Goal: Task Accomplishment & Management: Use online tool/utility

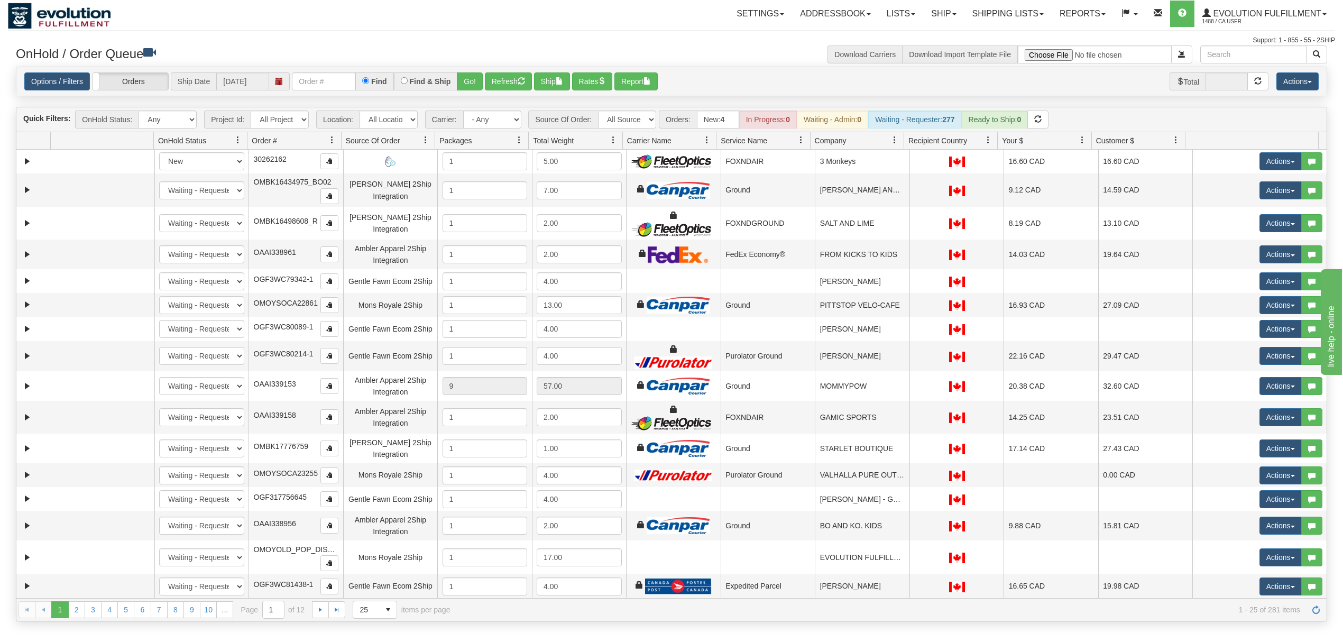
click at [335, 93] on div "Options / Filters Group Shipments Orders Ship Date 10/10/2025 Find Find & Ship …" at bounding box center [671, 81] width 1310 height 29
click at [331, 87] on input "text" at bounding box center [323, 81] width 63 height 18
click at [479, 71] on div "Options / Filters Group Shipments Orders Ship Date 10/10/2025 OEMU0032015001 Fi…" at bounding box center [671, 81] width 1310 height 29
click at [478, 75] on button "Go!" at bounding box center [470, 81] width 26 height 18
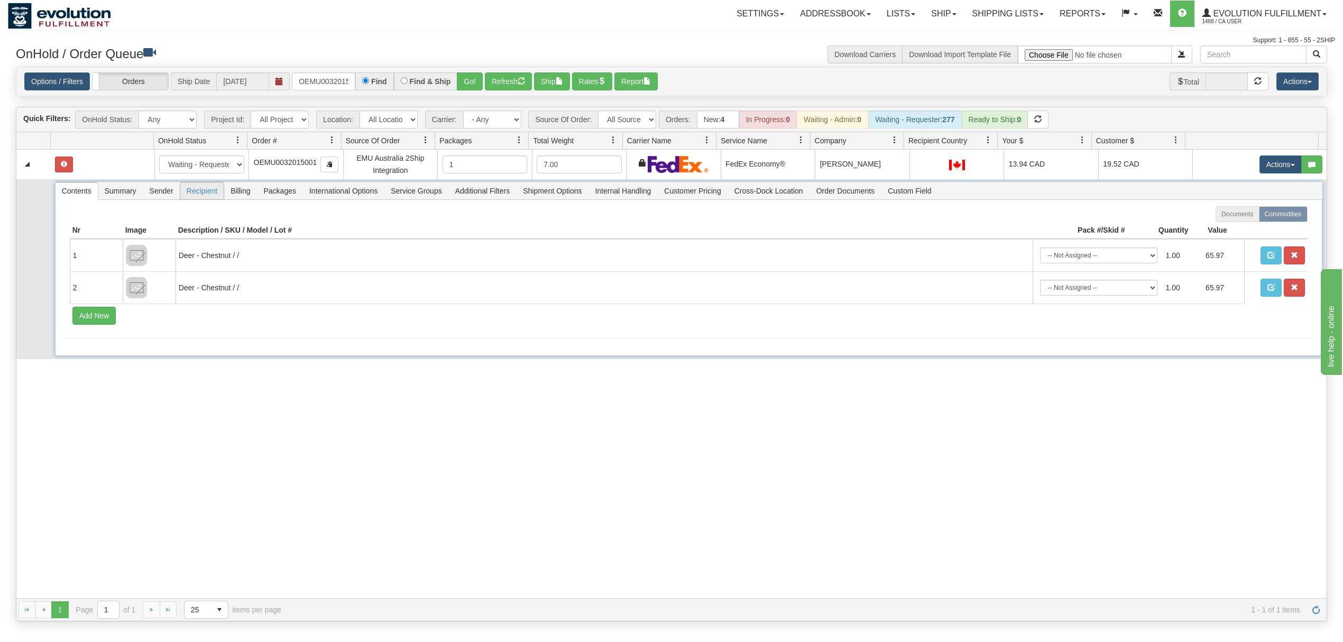
click at [210, 194] on span "Recipient" at bounding box center [201, 190] width 43 height 17
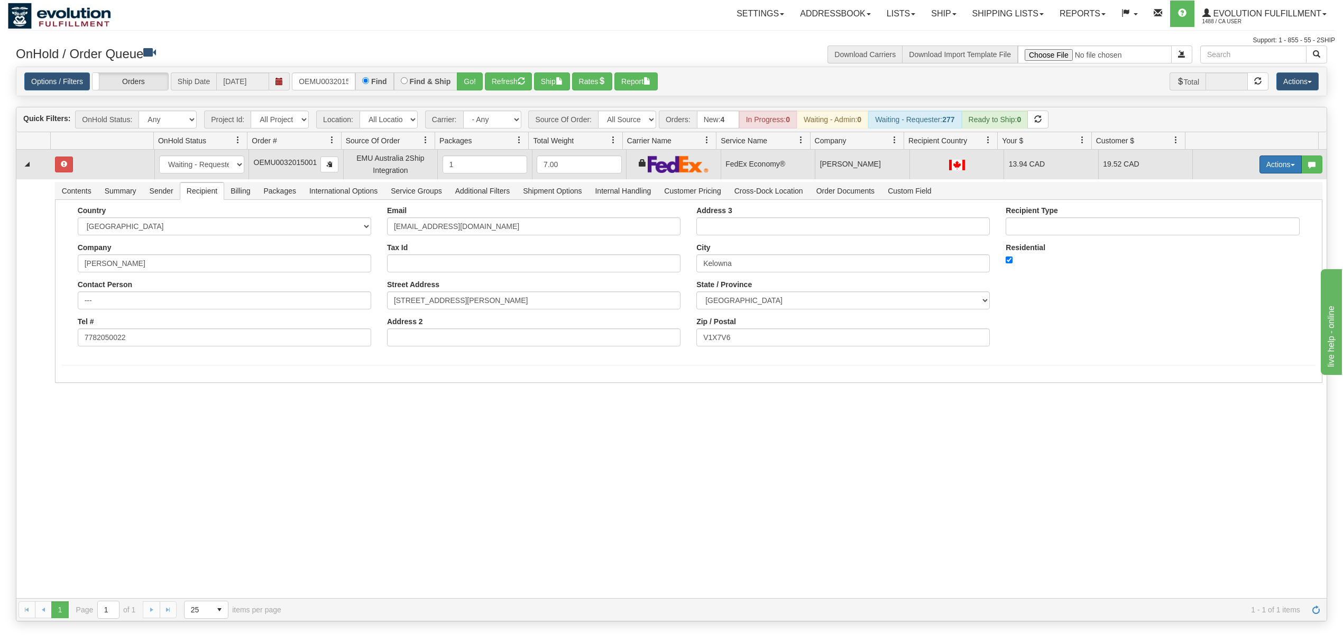
click at [1007, 168] on button "Actions" at bounding box center [1281, 164] width 42 height 18
click at [1007, 226] on link "Ship" at bounding box center [1259, 226] width 85 height 14
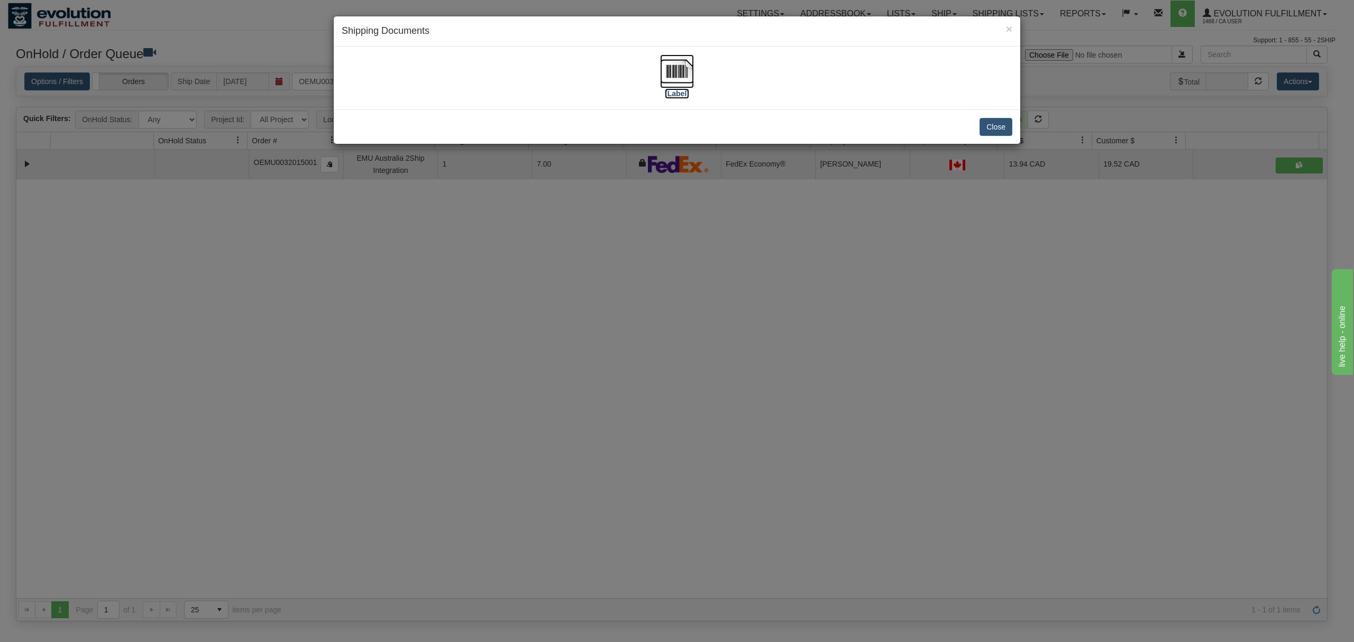
click at [686, 69] on img at bounding box center [677, 71] width 34 height 34
click at [989, 130] on button "Close" at bounding box center [995, 127] width 33 height 18
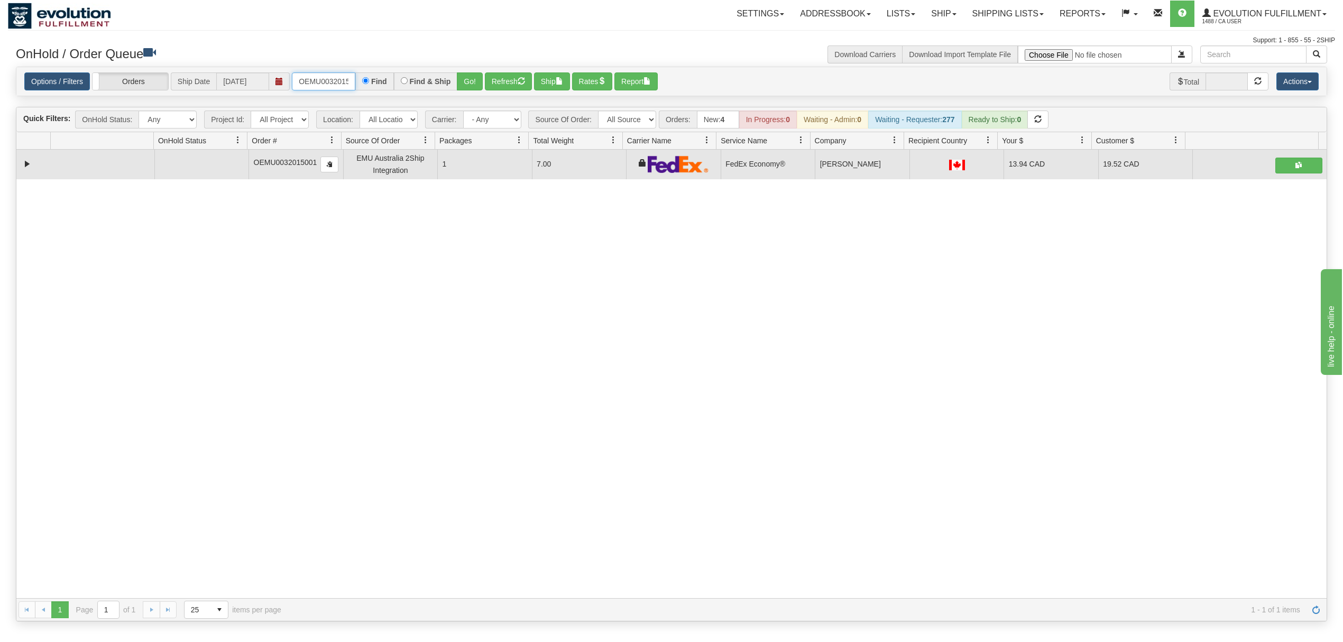
click at [316, 83] on input "OEMU0032015001" at bounding box center [323, 81] width 63 height 18
click at [478, 79] on button "Go!" at bounding box center [470, 81] width 26 height 18
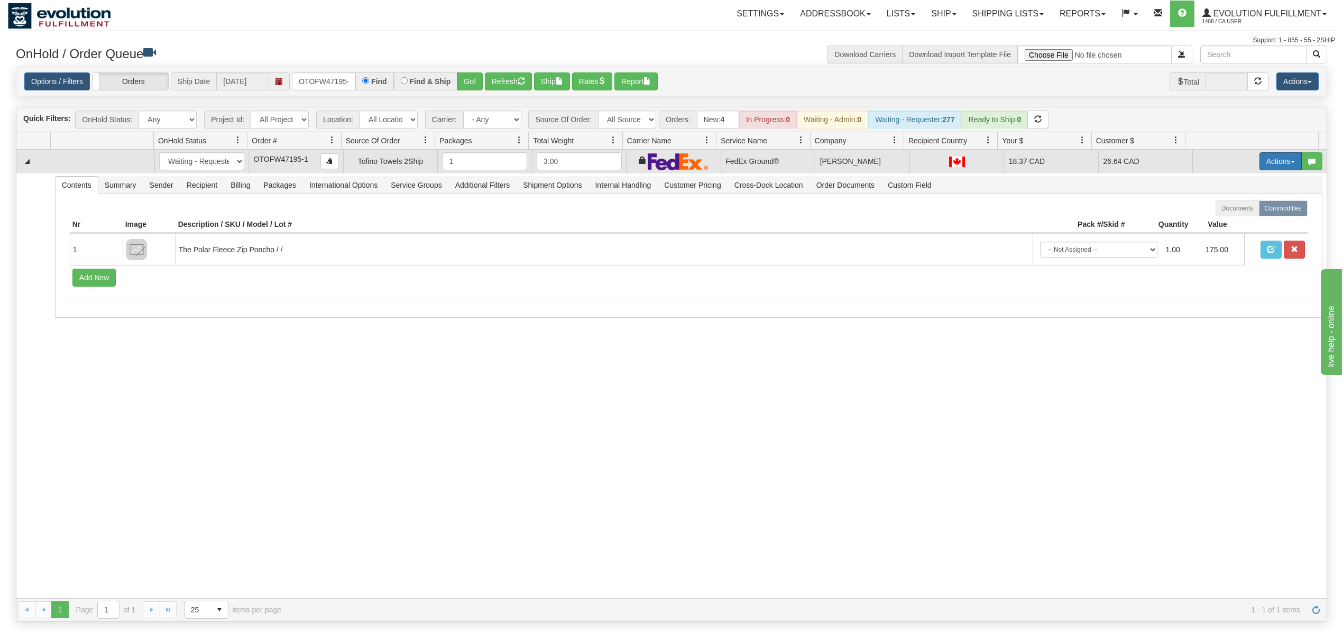
click at [1007, 164] on button "Actions" at bounding box center [1281, 161] width 42 height 18
click at [1007, 223] on span "Ship" at bounding box center [1238, 222] width 22 height 8
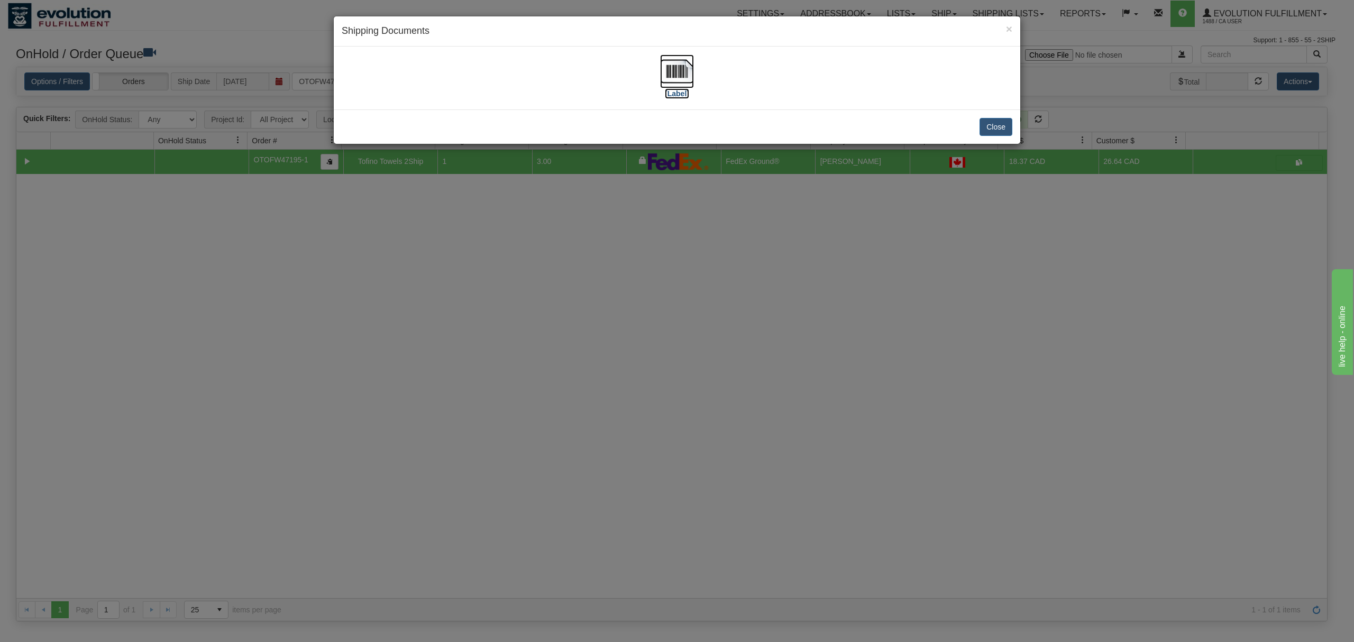
click at [668, 56] on img at bounding box center [677, 71] width 34 height 34
click at [962, 130] on div "Close" at bounding box center [677, 126] width 686 height 34
click at [988, 128] on button "Close" at bounding box center [995, 127] width 33 height 18
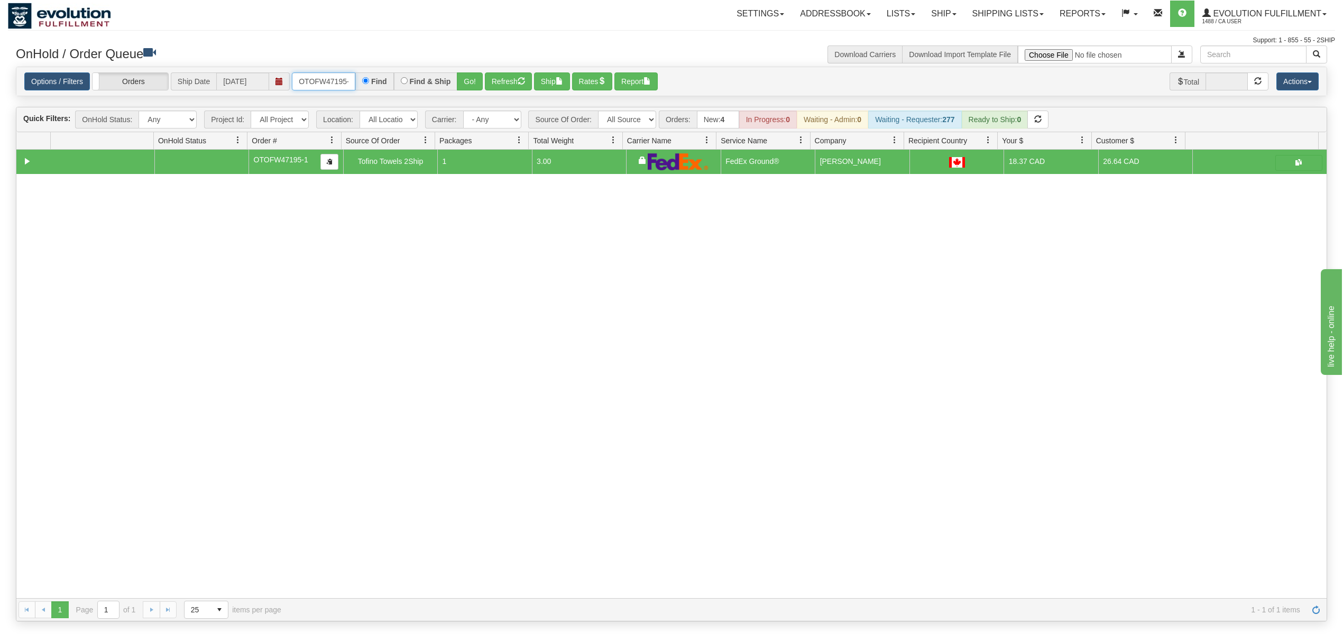
click at [342, 81] on input "OTOFW47195-1" at bounding box center [323, 81] width 63 height 18
click at [473, 84] on button "Go!" at bounding box center [470, 81] width 26 height 18
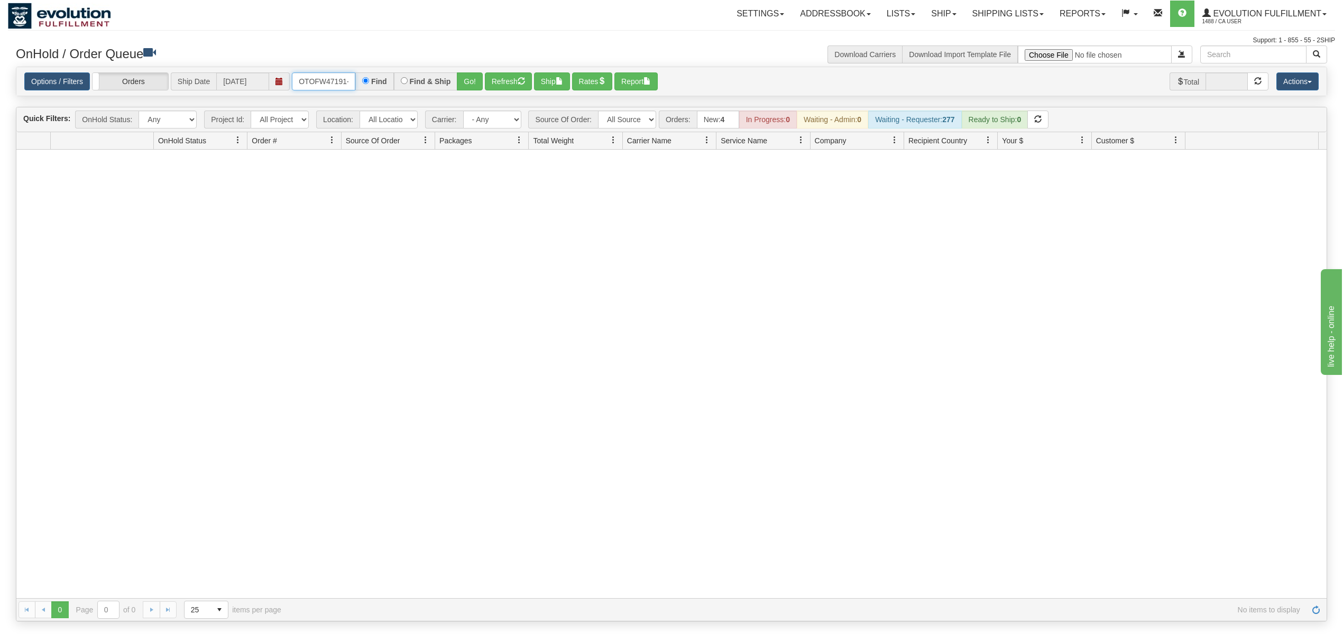
scroll to position [0, 12]
drag, startPoint x: 297, startPoint y: 81, endPoint x: 405, endPoint y: 83, distance: 108.4
click at [405, 83] on div "OTOFW47191-1-1 Find Find & Ship Go!" at bounding box center [387, 81] width 191 height 18
click at [478, 82] on button "Go!" at bounding box center [470, 81] width 26 height 18
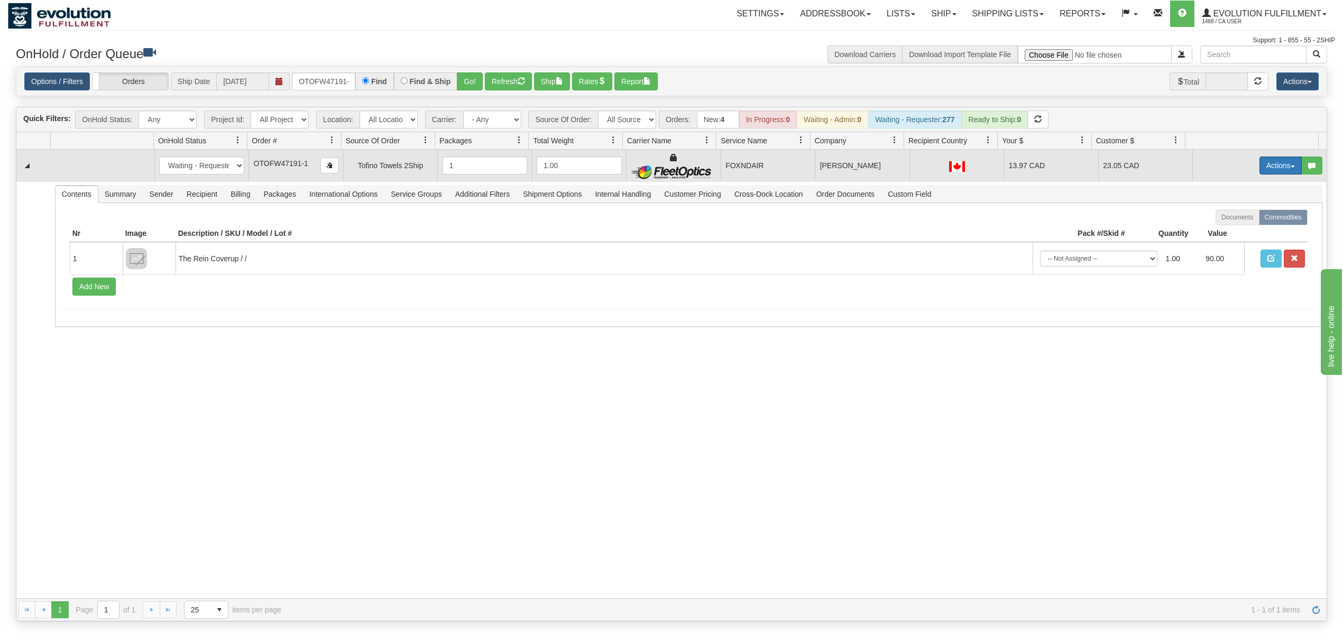
click at [1007, 163] on button "Actions" at bounding box center [1281, 166] width 42 height 18
click at [1007, 228] on span "Ship" at bounding box center [1238, 227] width 22 height 8
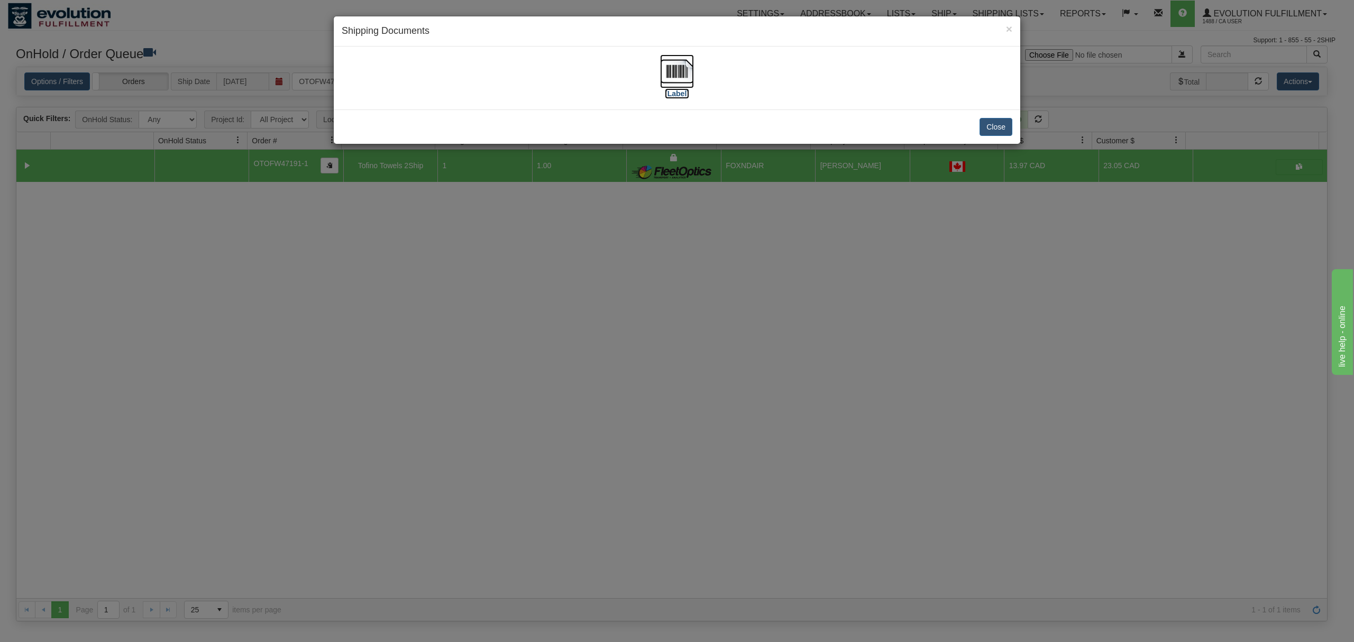
click at [678, 79] on img at bounding box center [677, 71] width 34 height 34
click at [988, 121] on button "Close" at bounding box center [995, 127] width 33 height 18
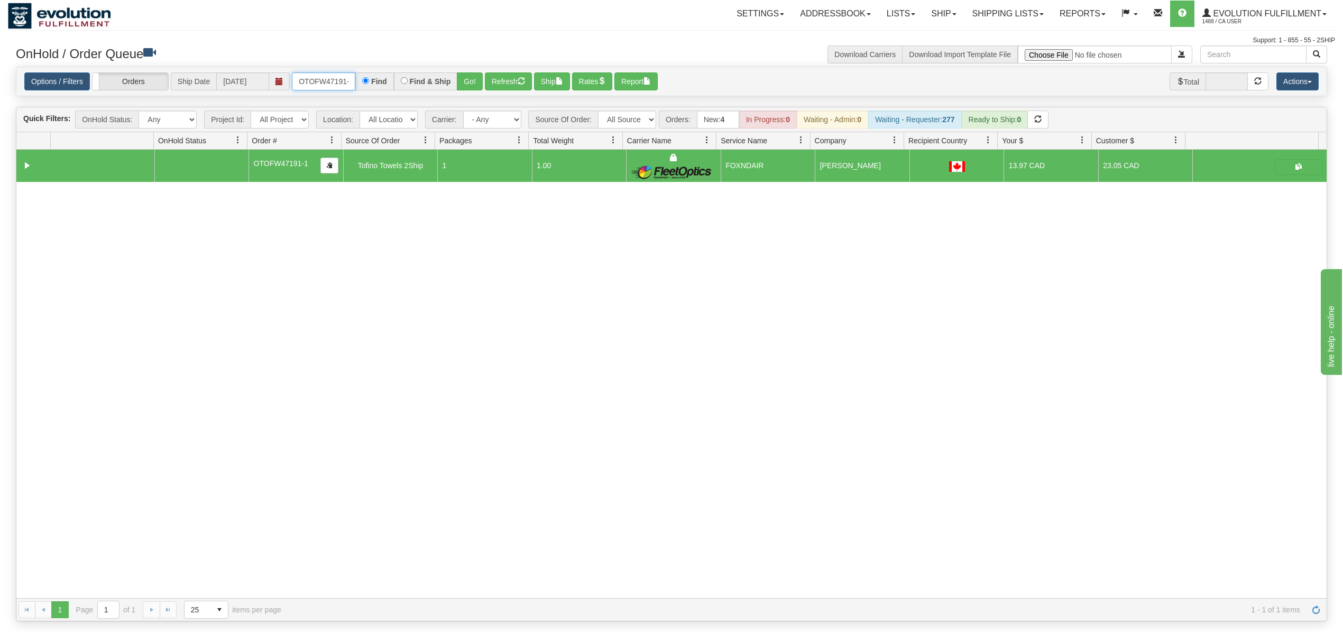
click at [335, 80] on input "OTOFW47191-1" at bounding box center [323, 81] width 63 height 18
click at [477, 80] on button "Go!" at bounding box center [470, 81] width 26 height 18
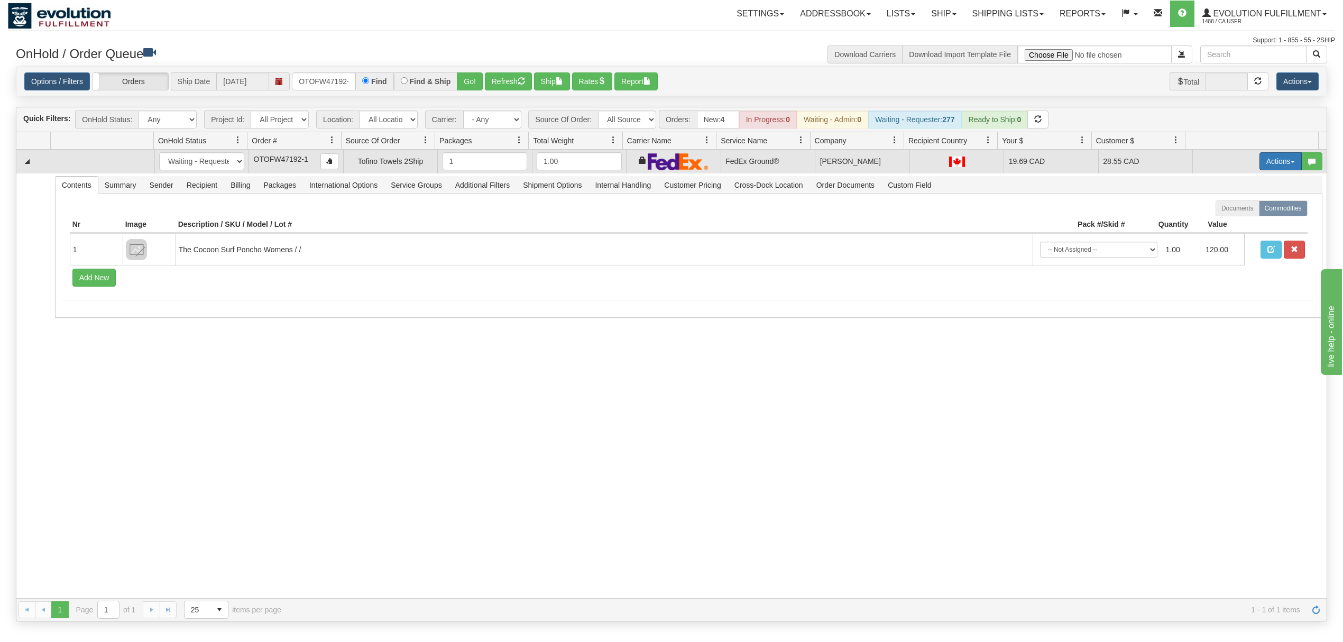
click at [1007, 166] on button "Actions" at bounding box center [1281, 161] width 42 height 18
click at [1007, 224] on link "Ship" at bounding box center [1259, 223] width 85 height 14
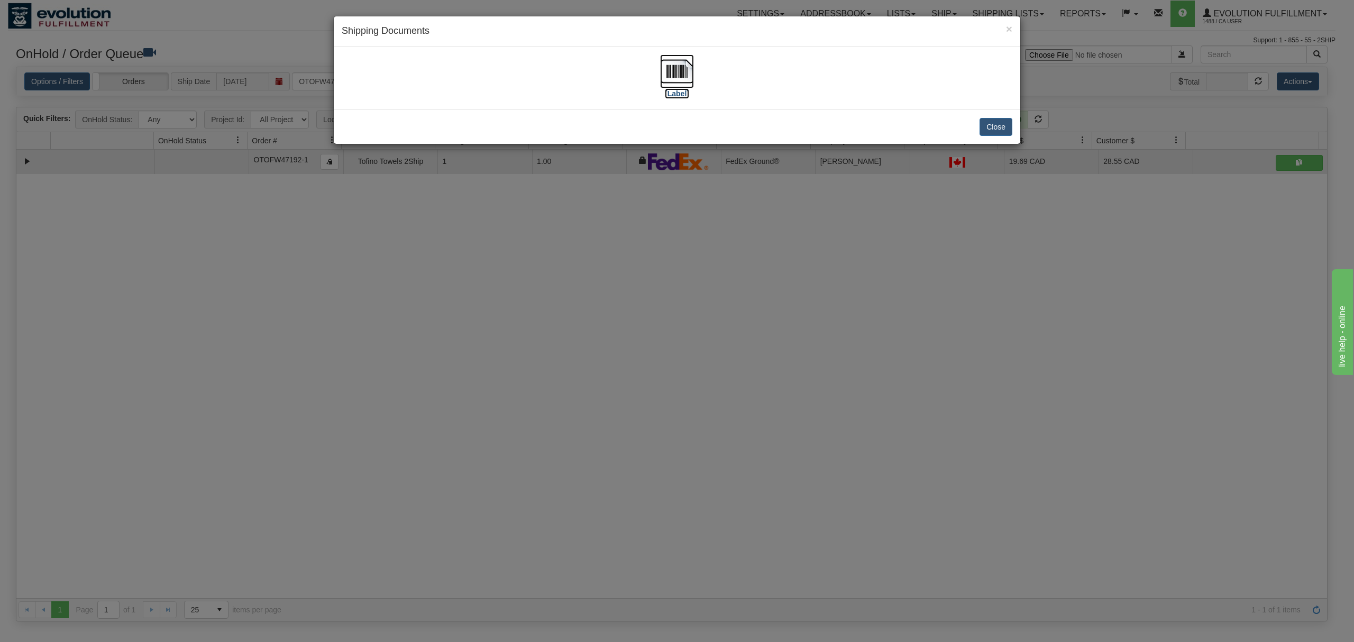
click at [684, 73] on img at bounding box center [677, 71] width 34 height 34
click at [1003, 123] on button "Close" at bounding box center [995, 127] width 33 height 18
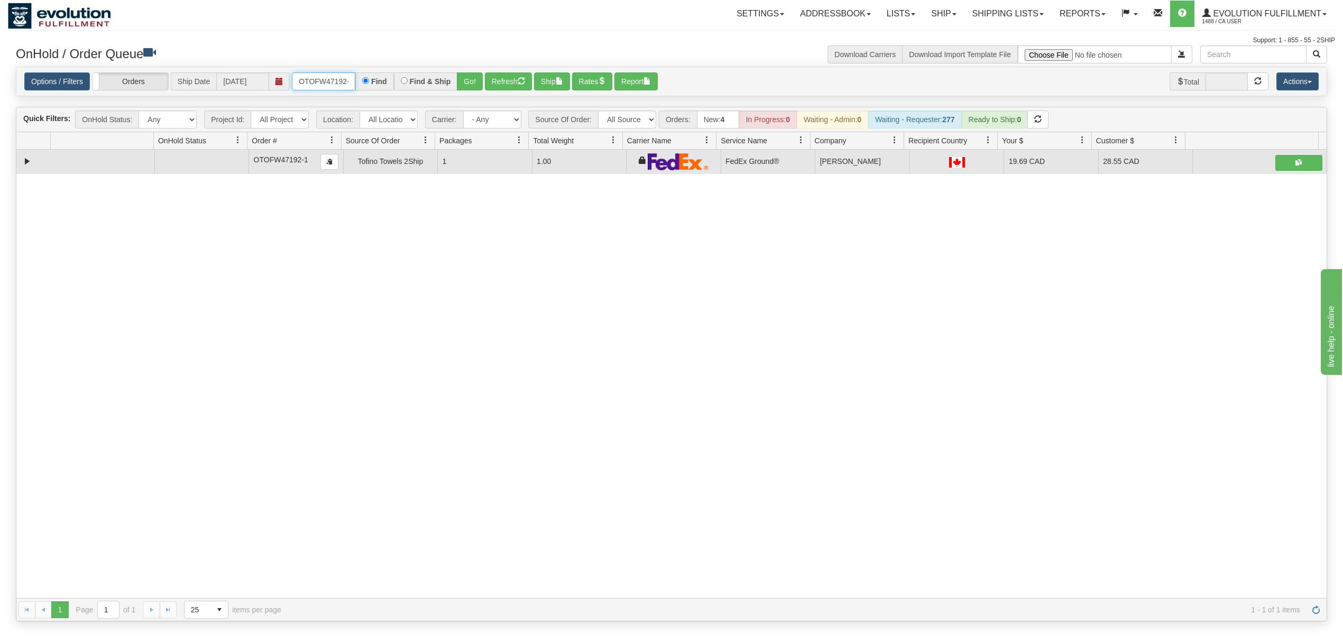
click at [326, 77] on input "OTOFW47192-1" at bounding box center [323, 81] width 63 height 18
click at [474, 77] on button "Go!" at bounding box center [470, 81] width 26 height 18
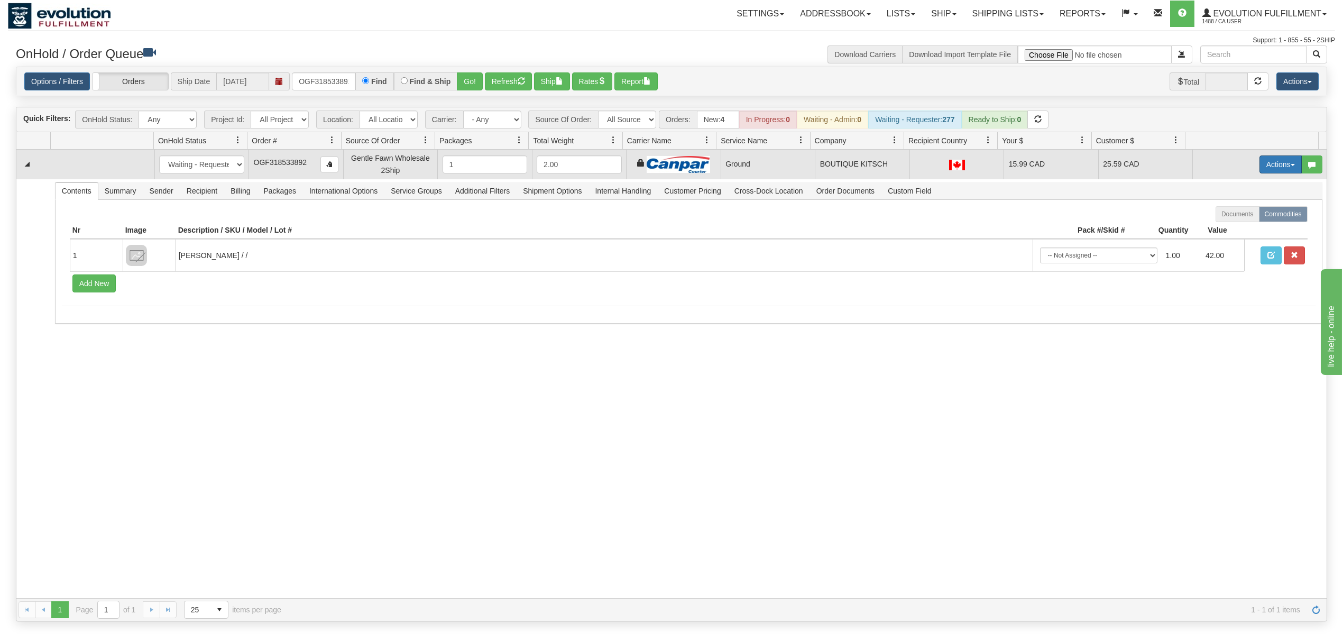
click at [1007, 166] on button "Actions" at bounding box center [1281, 164] width 42 height 18
click at [1007, 224] on span "Ship" at bounding box center [1238, 226] width 22 height 8
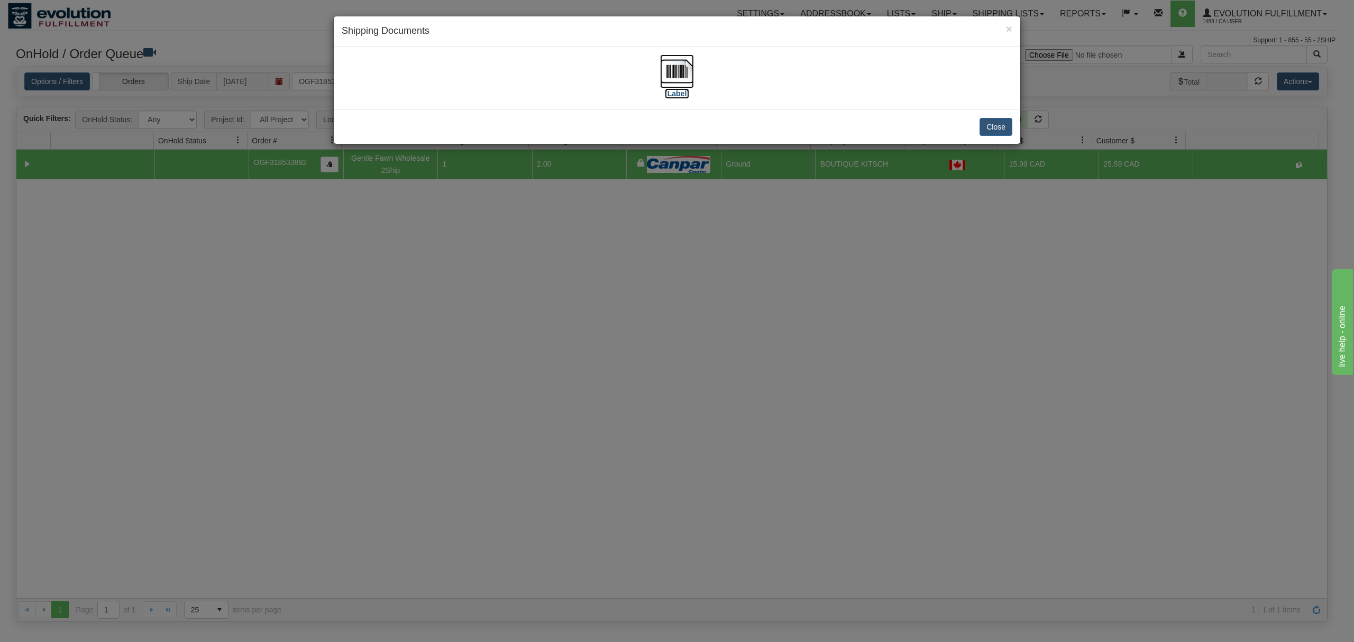
click at [684, 72] on img at bounding box center [677, 71] width 34 height 34
click at [1003, 123] on button "Close" at bounding box center [995, 127] width 33 height 18
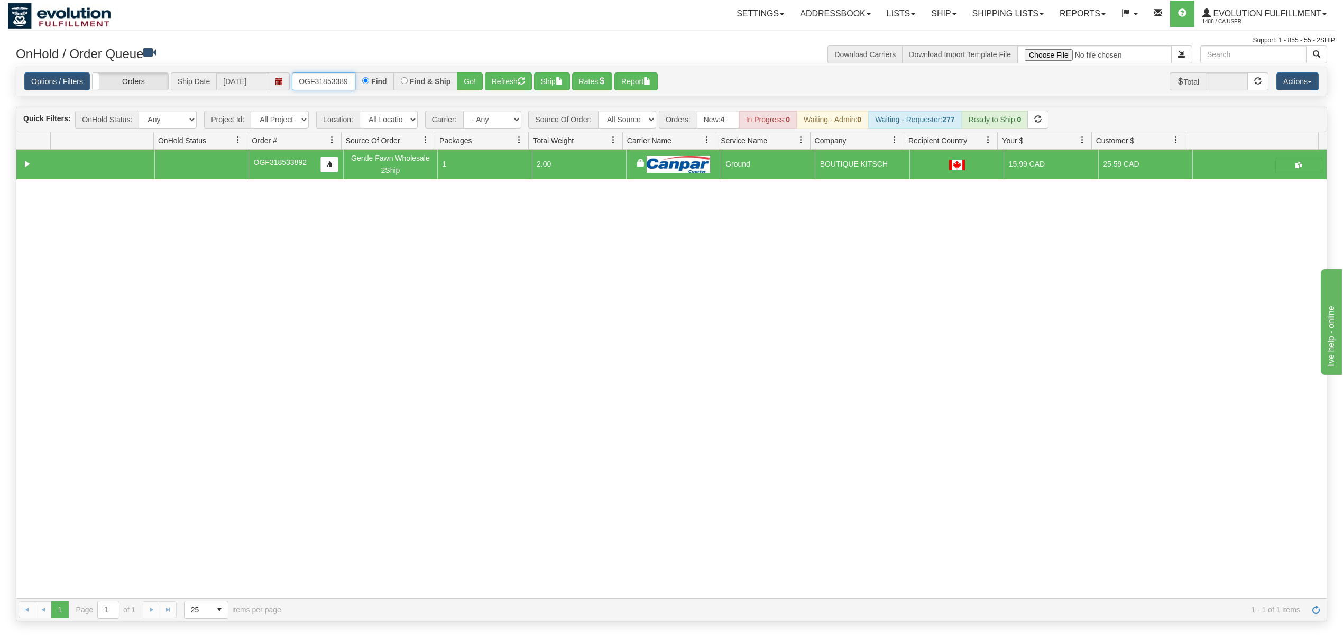
click at [336, 80] on input "OGF318533892" at bounding box center [323, 81] width 63 height 18
click at [326, 84] on input "OGF318533892" at bounding box center [323, 81] width 63 height 18
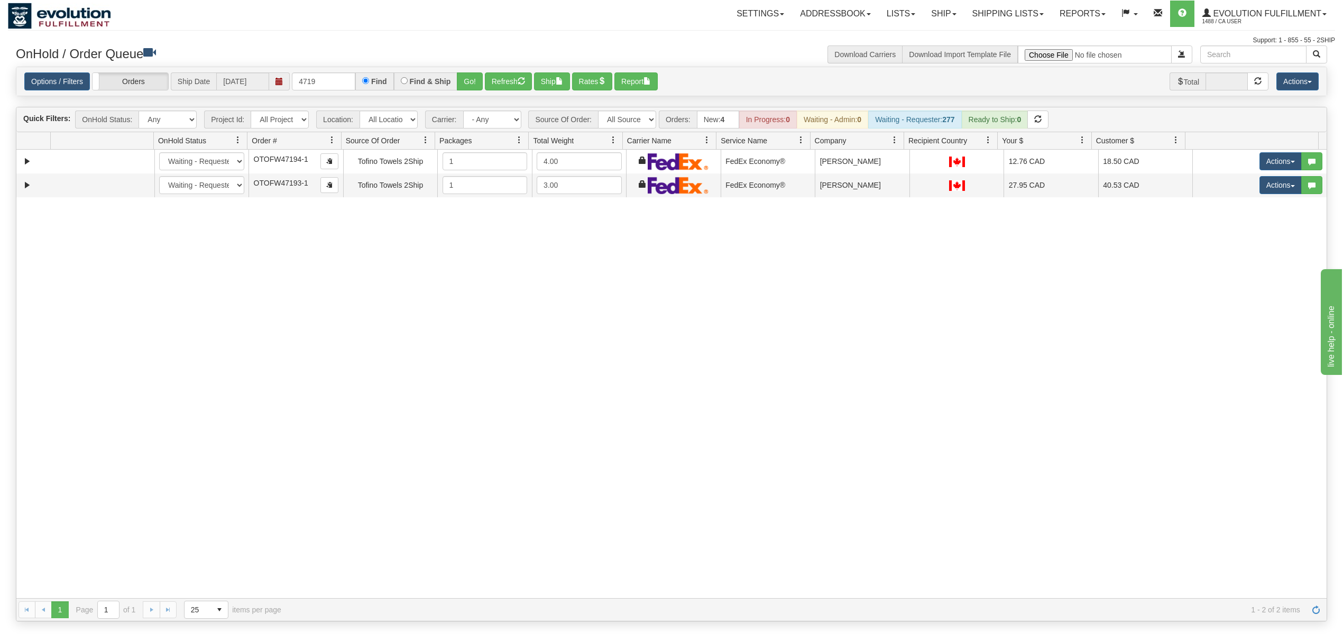
click at [731, 311] on div "31762329 EVOLUTION V3 91460123 91460124 New In Progress Waiting - Admin Waiting…" at bounding box center [671, 374] width 1310 height 448
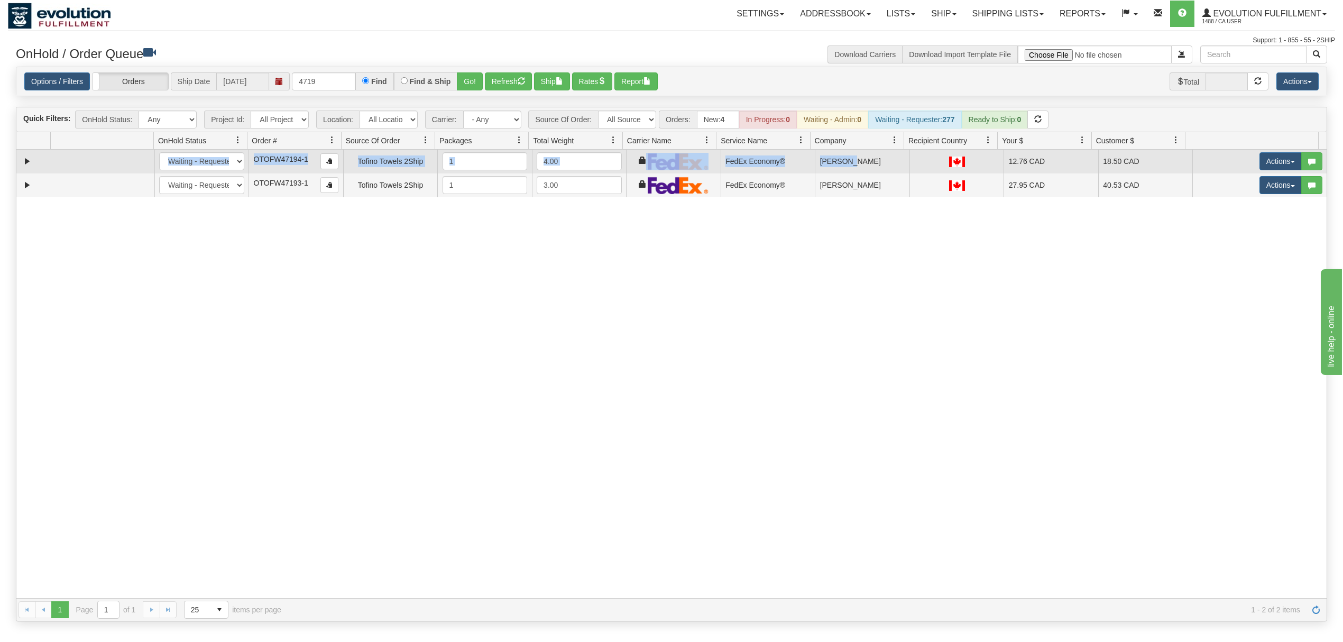
drag, startPoint x: 864, startPoint y: 232, endPoint x: 855, endPoint y: 168, distance: 64.7
click at [855, 168] on div "31762329 EVOLUTION V3 91460123 91460124 New In Progress Waiting - Admin Waiting…" at bounding box center [671, 374] width 1310 height 448
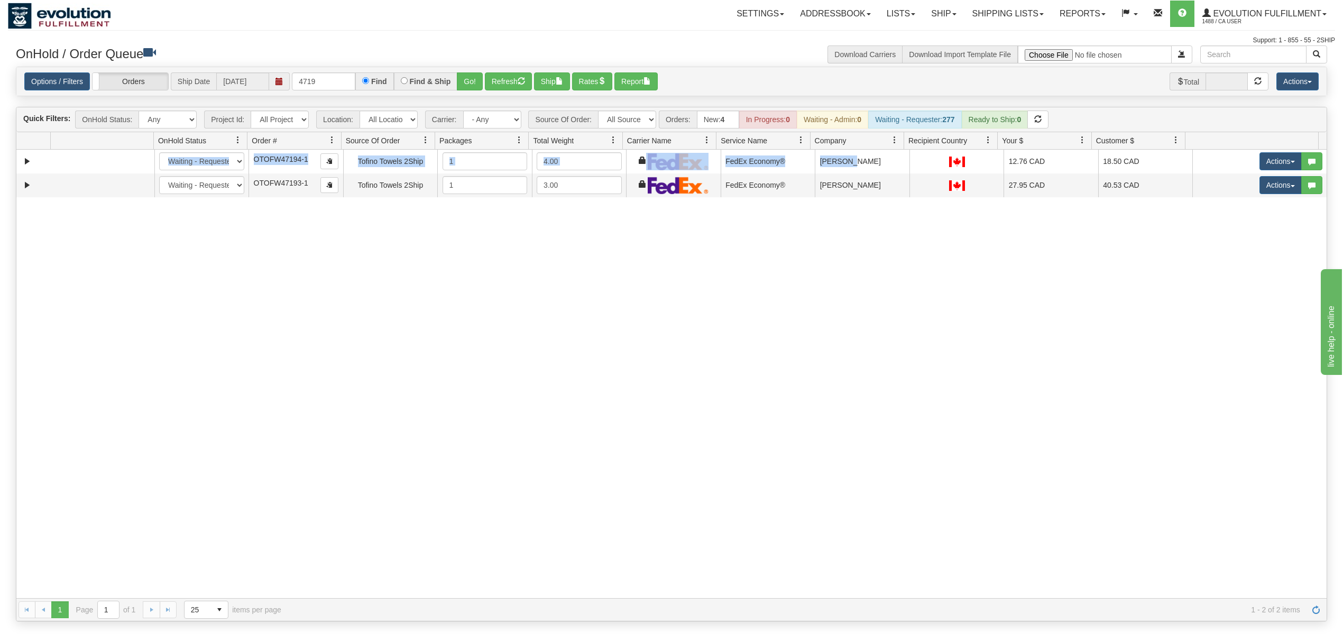
click at [876, 261] on div "31762329 EVOLUTION V3 91460123 91460124 New In Progress Waiting - Admin Waiting…" at bounding box center [671, 374] width 1310 height 448
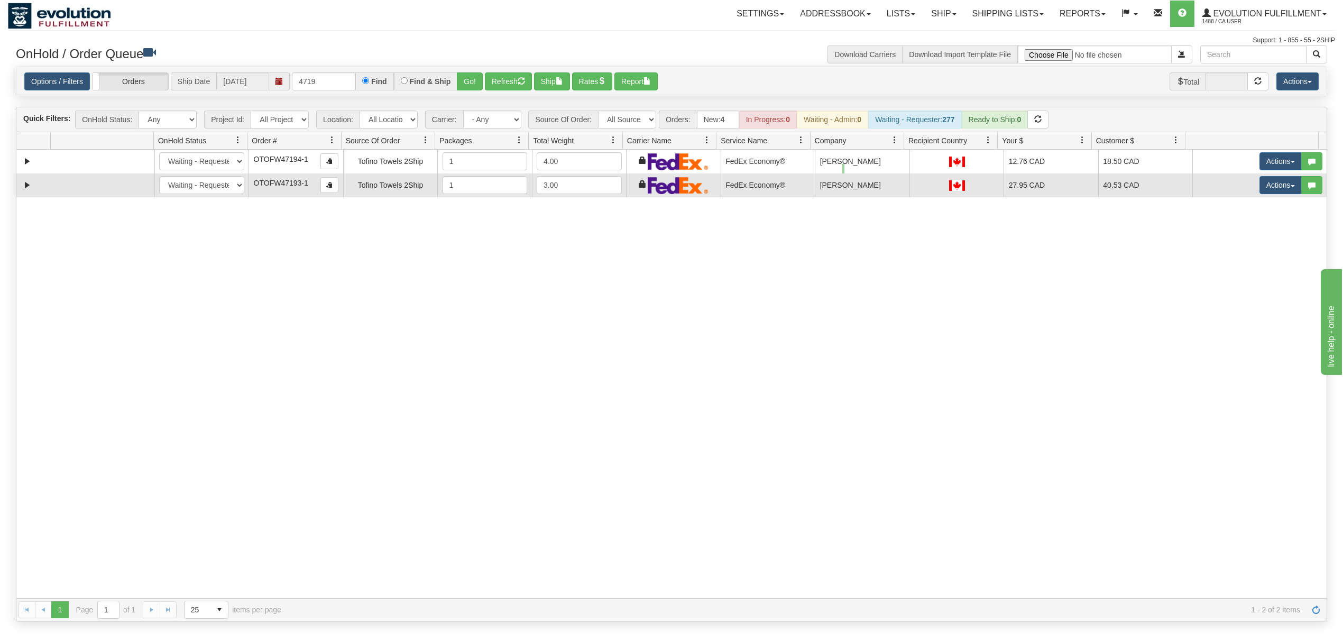
drag, startPoint x: 842, startPoint y: 164, endPoint x: 847, endPoint y: 192, distance: 28.9
click at [847, 192] on tbody "31762329 EVOLUTION V3 91460123 91460124 New In Progress Waiting - Admin Waiting…" at bounding box center [671, 174] width 1310 height 48
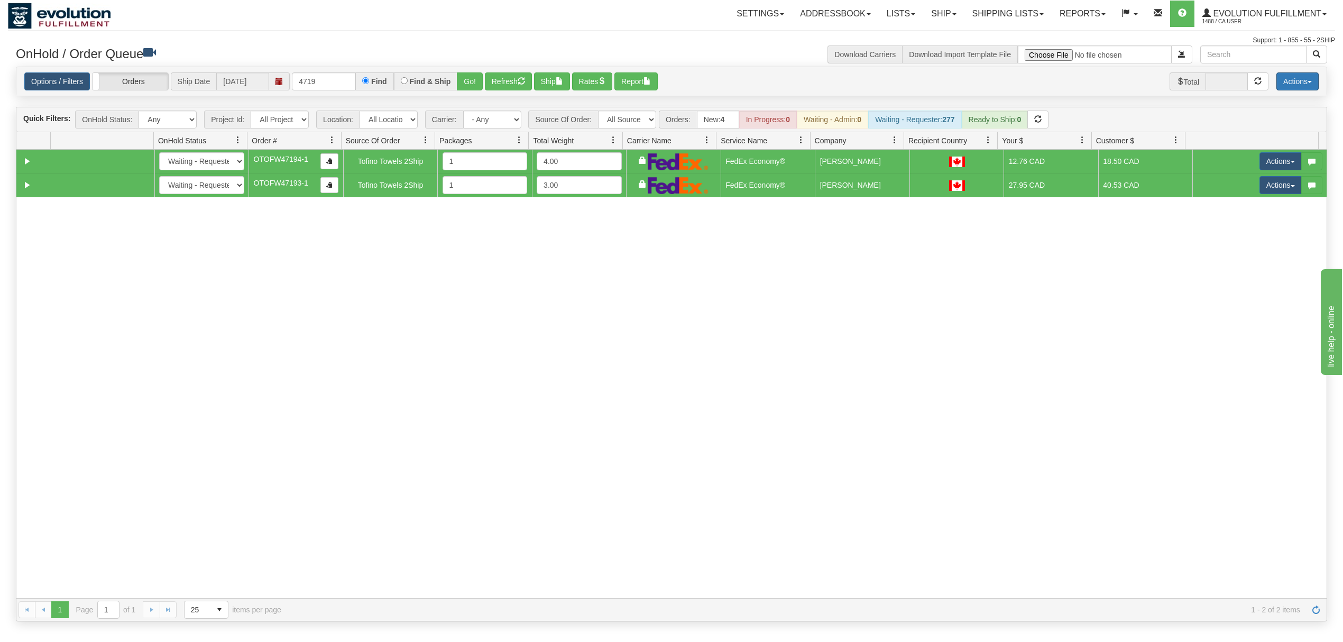
click at [1007, 83] on button "Actions" at bounding box center [1298, 81] width 42 height 18
click at [563, 84] on span "button" at bounding box center [559, 80] width 7 height 7
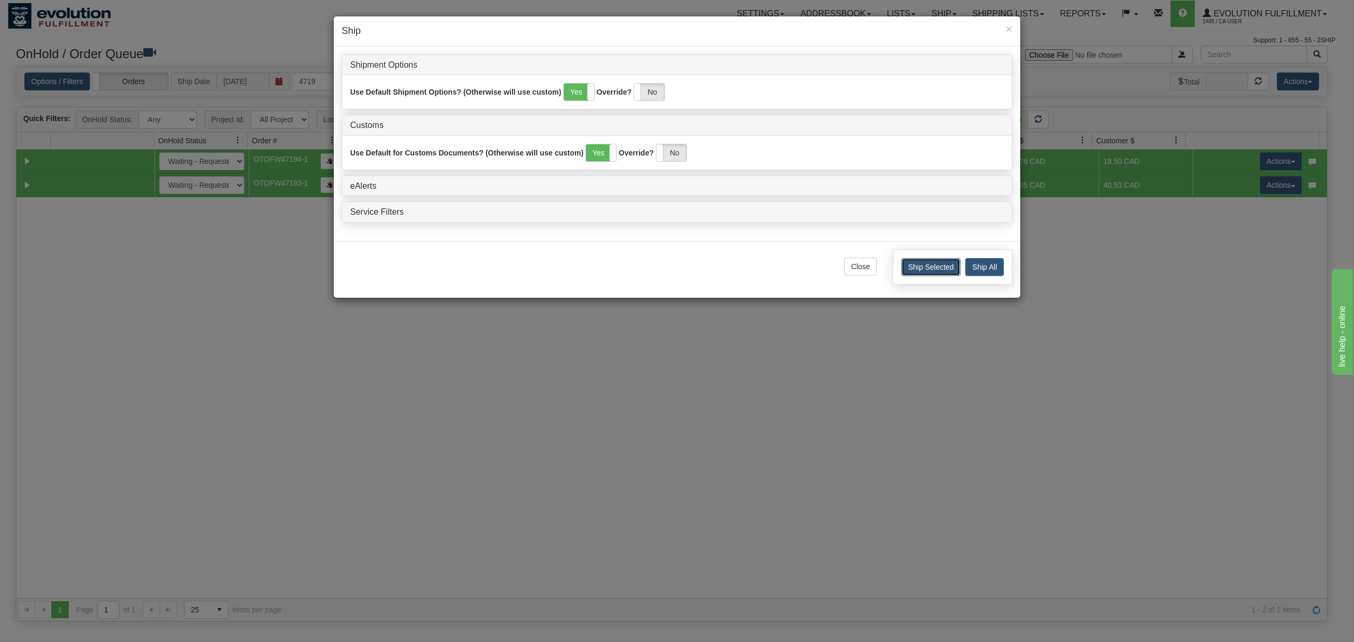
click at [942, 267] on button "Ship Selected" at bounding box center [930, 267] width 59 height 18
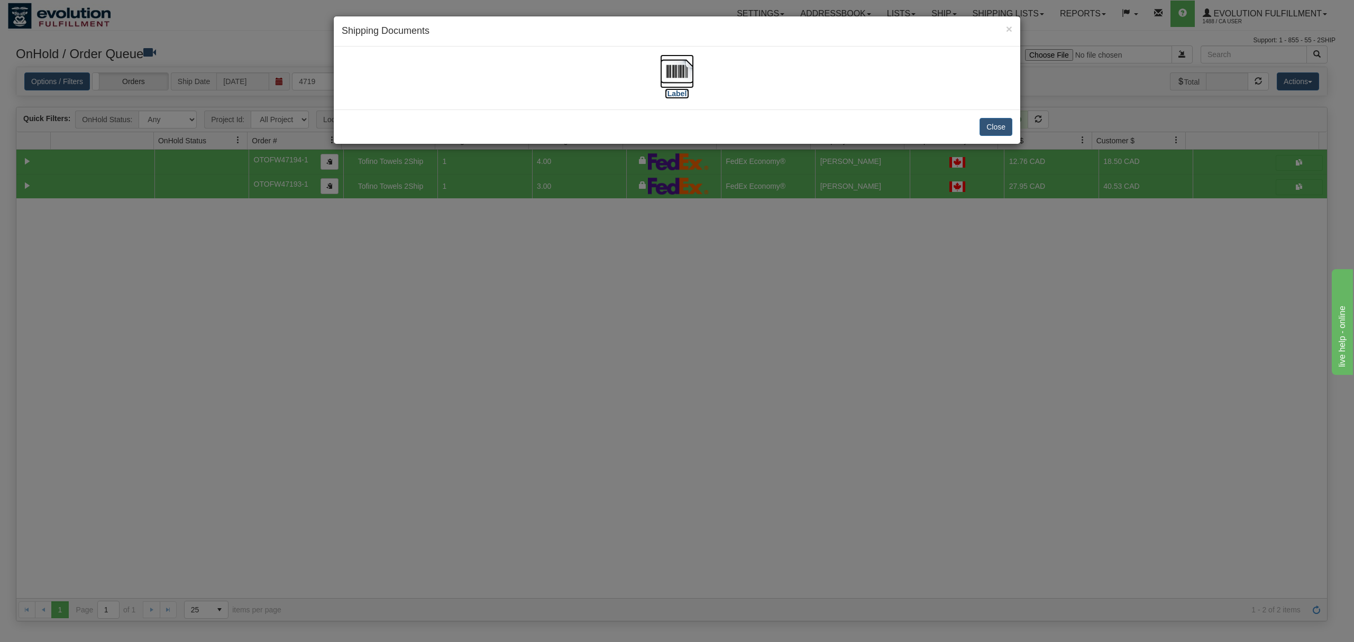
click at [675, 68] on img at bounding box center [677, 71] width 34 height 34
click at [995, 127] on button "Close" at bounding box center [995, 127] width 33 height 18
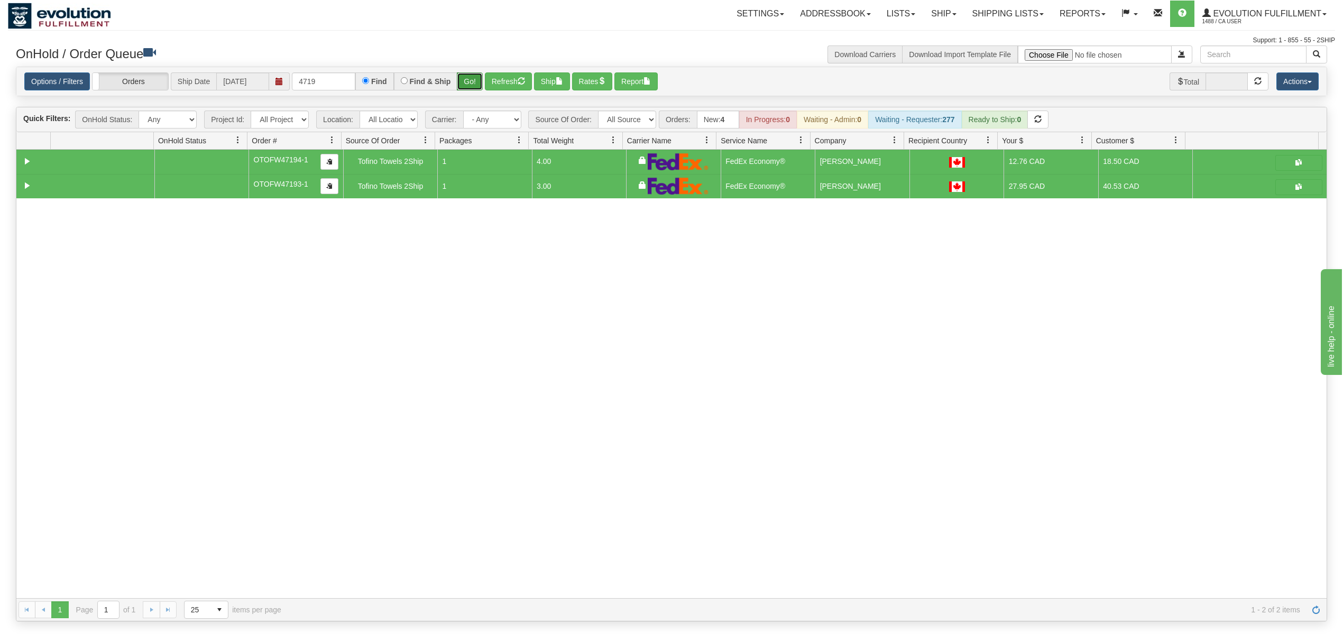
click at [476, 77] on button "Go!" at bounding box center [470, 81] width 26 height 18
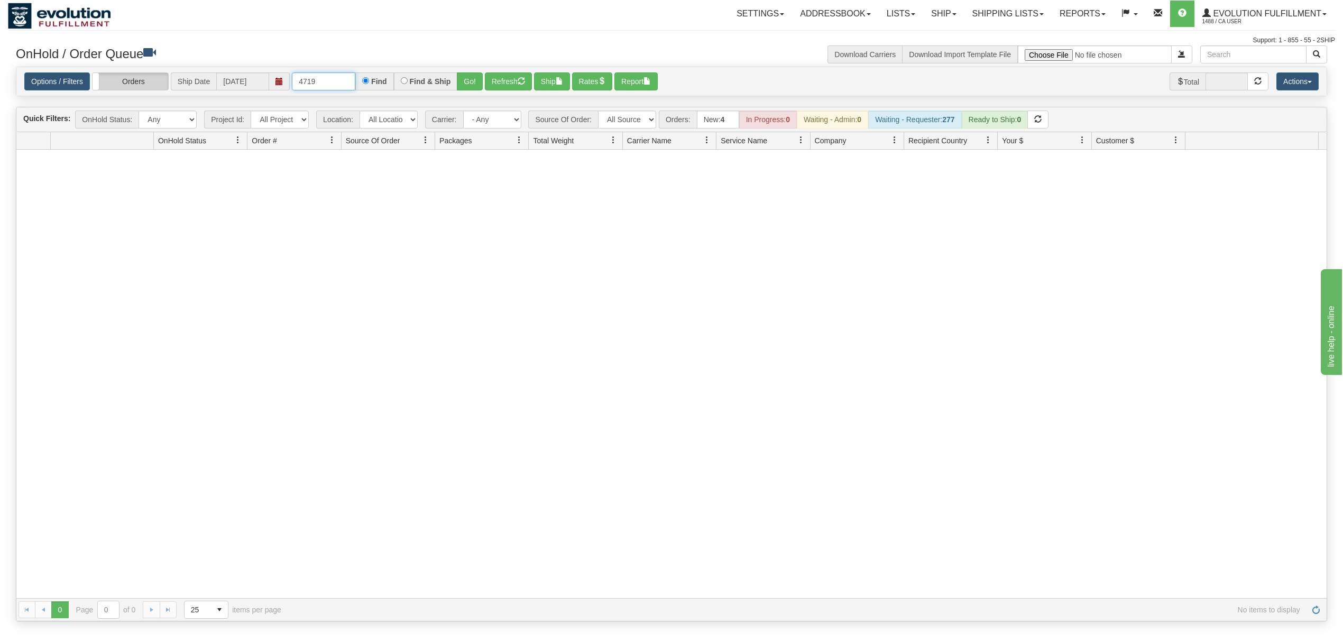
drag, startPoint x: 333, startPoint y: 85, endPoint x: 165, endPoint y: 85, distance: 167.6
click at [165, 85] on div "Options / Filters Group Shipments Orders Ship Date 10/10/2025 4719 Find Find & …" at bounding box center [671, 81] width 1295 height 18
click at [470, 86] on button "Go!" at bounding box center [470, 81] width 26 height 18
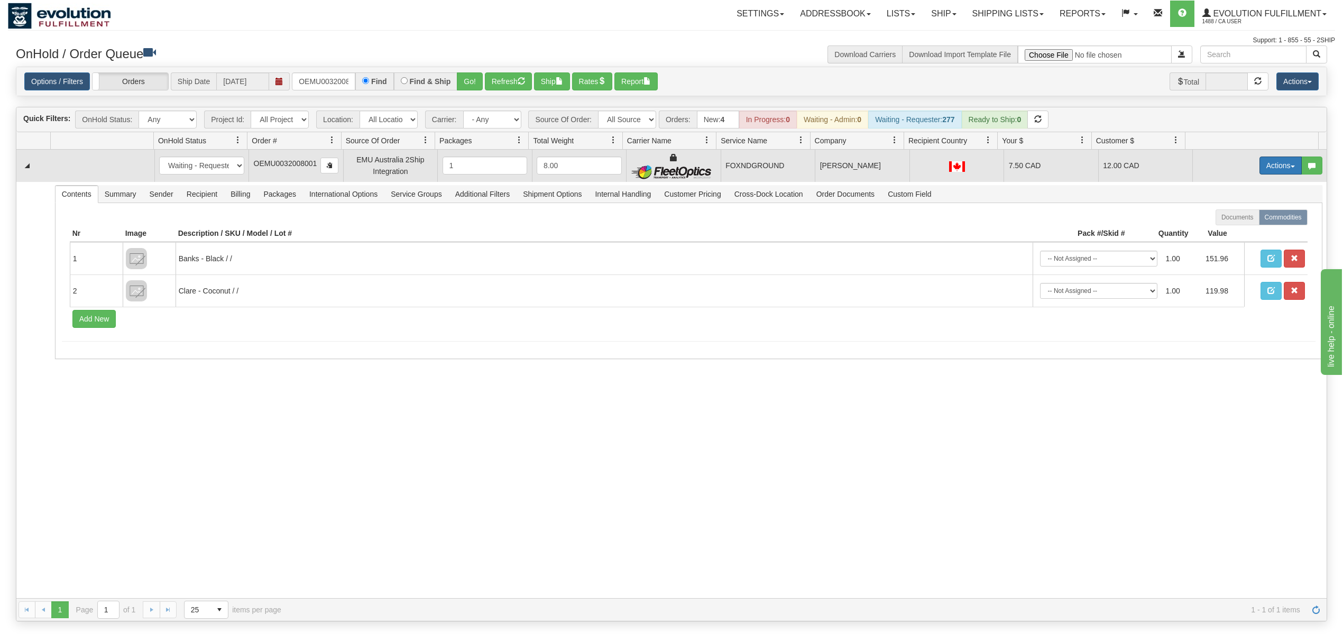
click at [1007, 172] on button "Actions" at bounding box center [1281, 166] width 42 height 18
click at [1007, 231] on span "Ship" at bounding box center [1238, 227] width 22 height 8
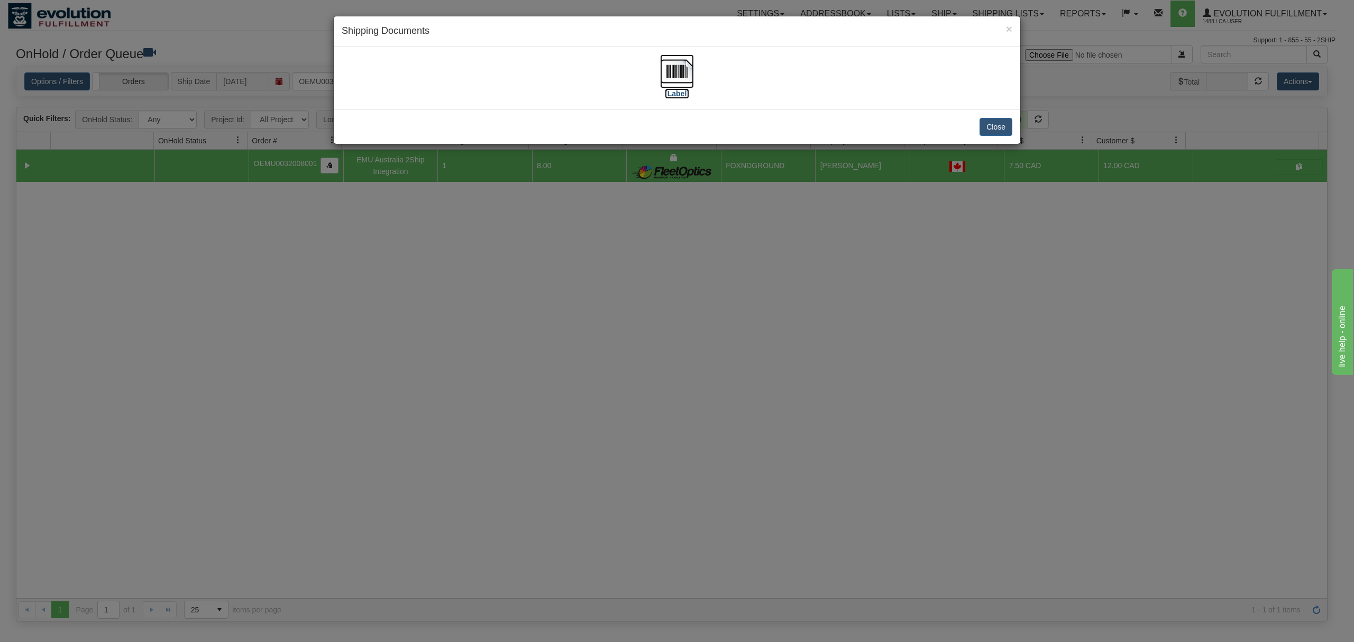
click at [677, 75] on img at bounding box center [677, 71] width 34 height 34
click at [998, 128] on button "Close" at bounding box center [995, 127] width 33 height 18
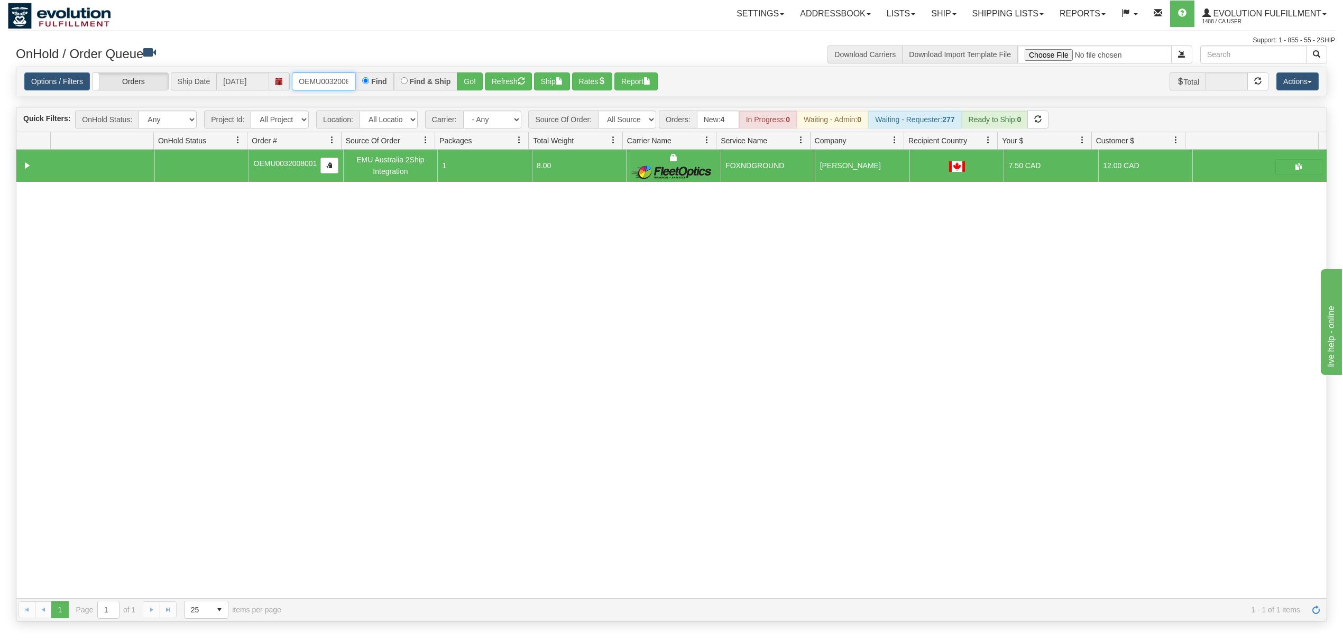
click at [317, 79] on input "OEMU0032008001" at bounding box center [323, 81] width 63 height 18
type input "OGF318595524"
click at [473, 79] on button "Go!" at bounding box center [470, 81] width 26 height 18
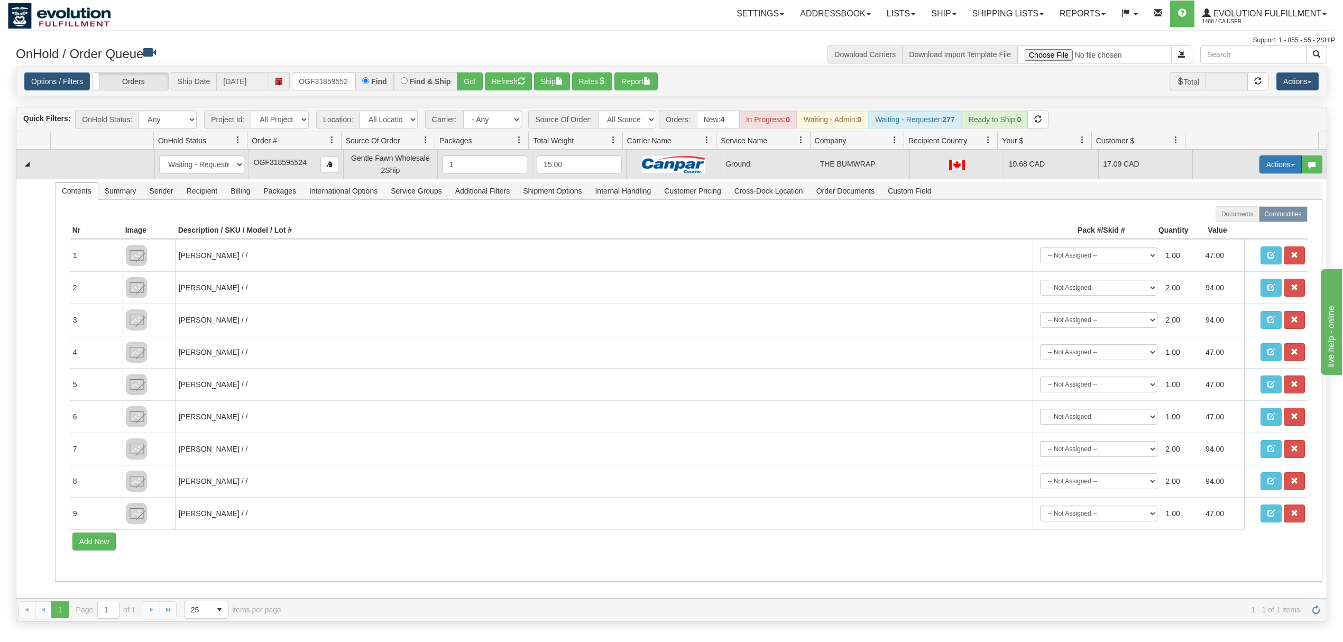
click at [1007, 167] on button "Actions" at bounding box center [1281, 164] width 42 height 18
click at [1007, 225] on link "Ship" at bounding box center [1259, 226] width 85 height 14
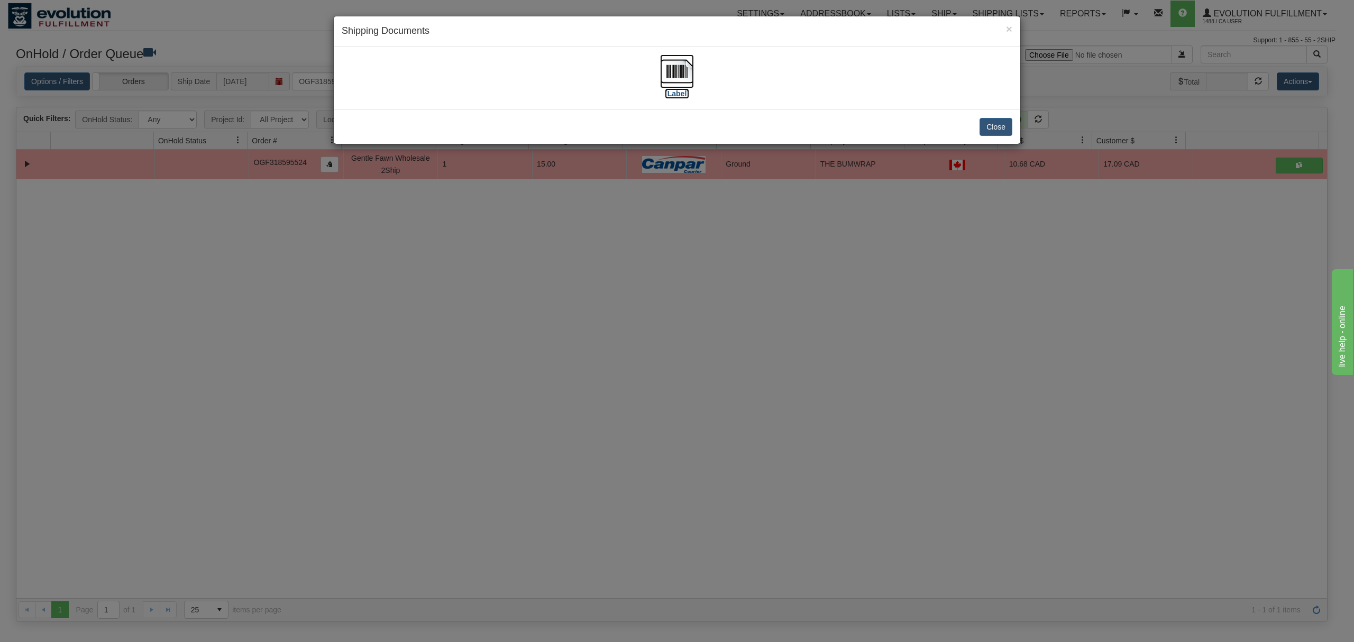
click at [677, 79] on img at bounding box center [677, 71] width 34 height 34
click at [997, 128] on button "Close" at bounding box center [995, 127] width 33 height 18
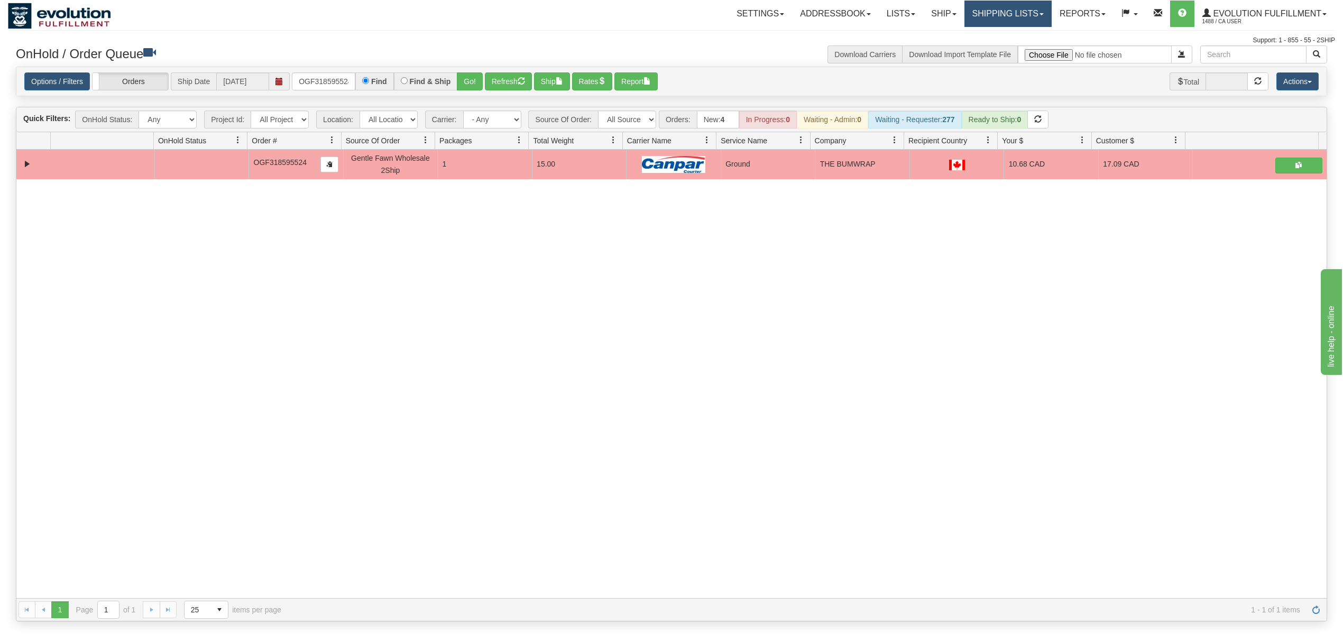
click at [1004, 9] on link "Shipping lists" at bounding box center [1008, 14] width 87 height 26
click at [989, 44] on link "Search Shipment History" at bounding box center [999, 51] width 103 height 14
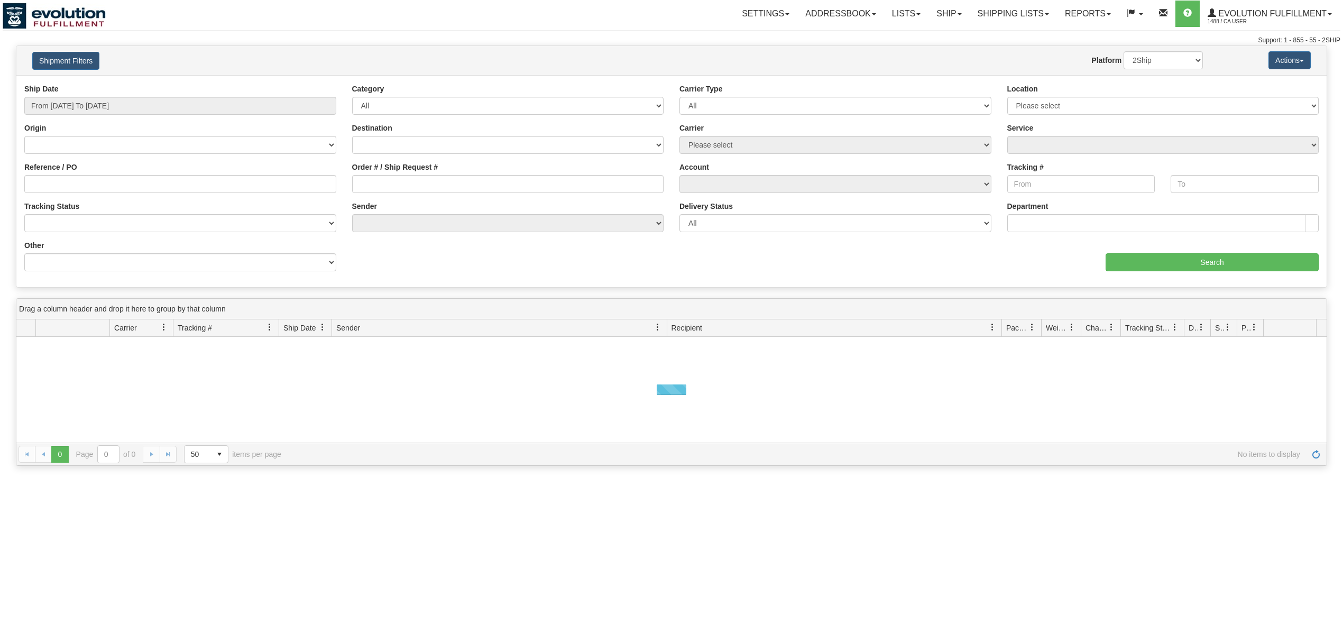
click at [77, 62] on button "Shipment Filters" at bounding box center [65, 61] width 67 height 18
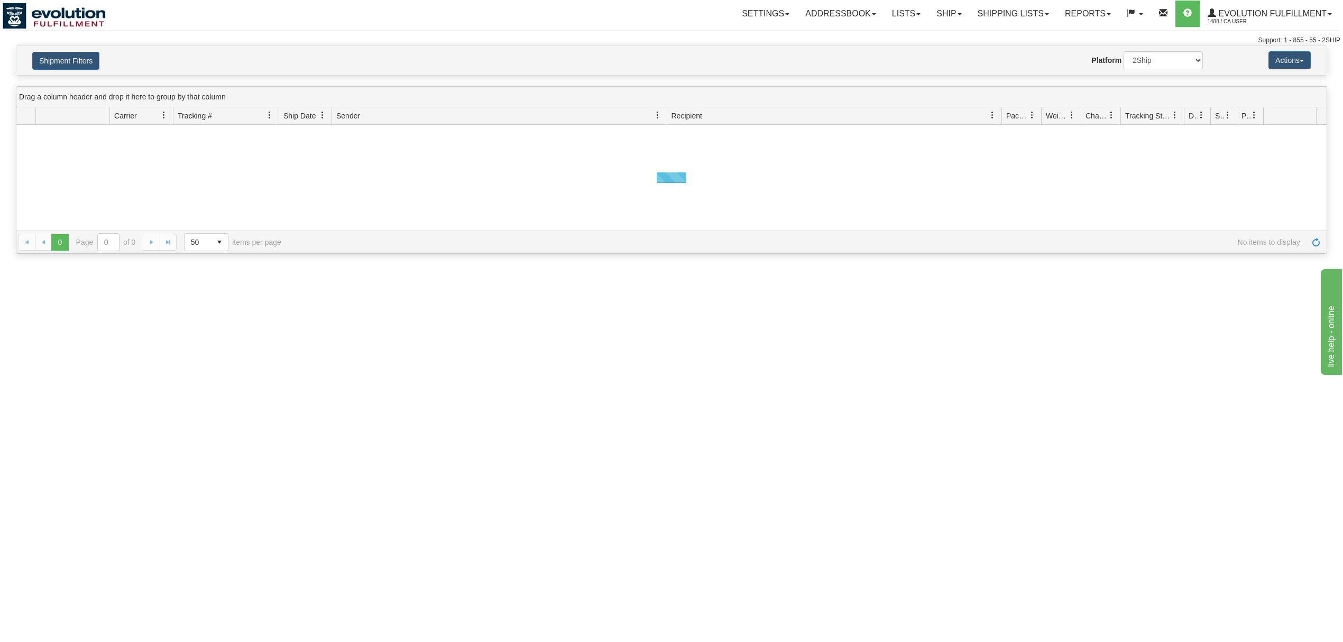
click at [97, 63] on button "Shipment Filters" at bounding box center [65, 61] width 67 height 18
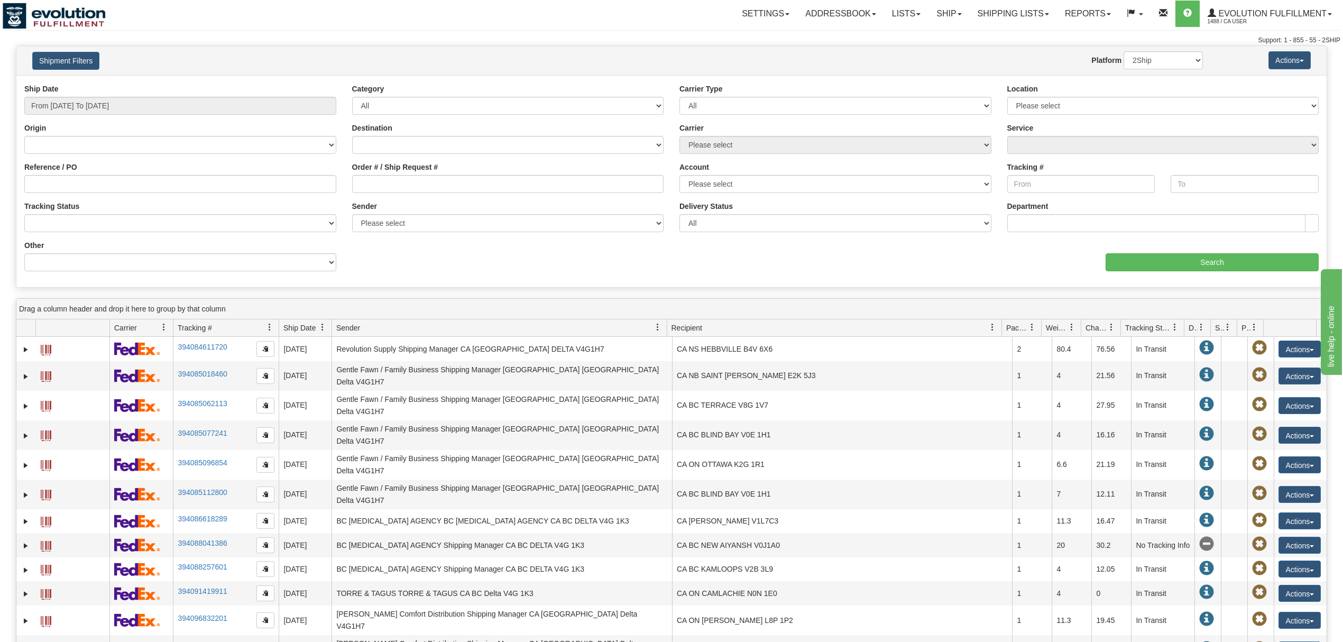
click at [411, 194] on div "Order # / Ship Request #" at bounding box center [508, 181] width 328 height 39
click at [430, 184] on input "Order # / Ship Request #" at bounding box center [508, 184] width 312 height 18
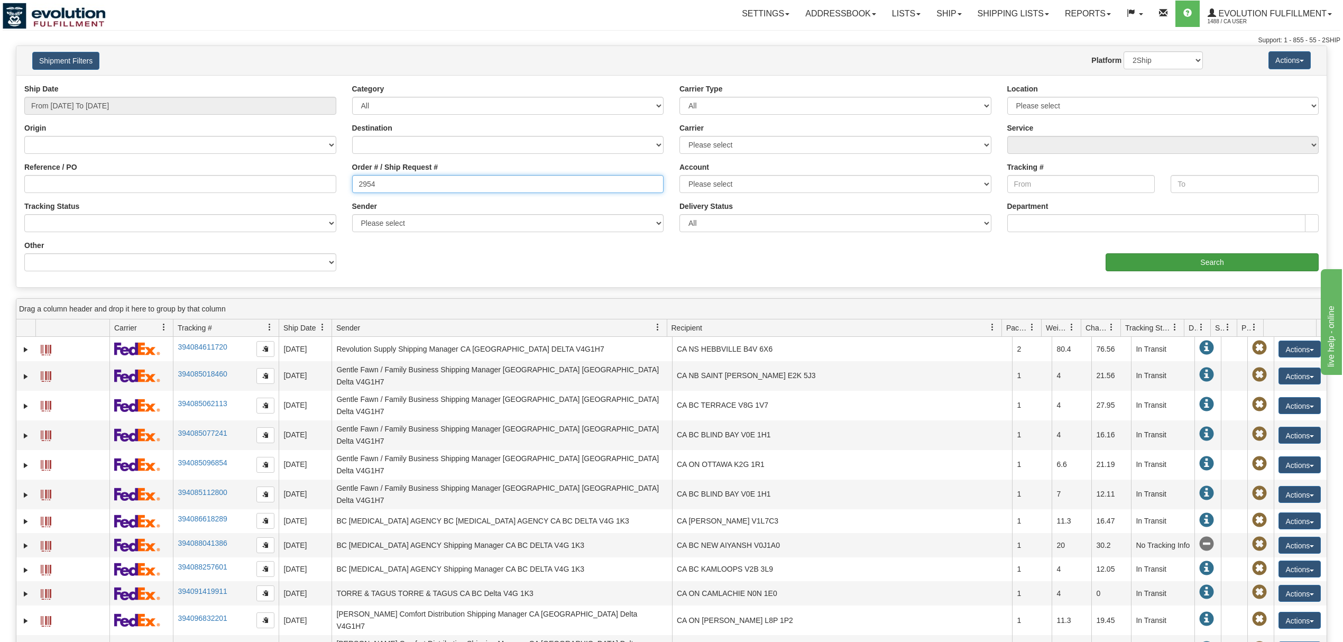
type input "2954"
click at [1214, 261] on input "Search" at bounding box center [1212, 262] width 213 height 18
